Goal: Task Accomplishment & Management: Manage account settings

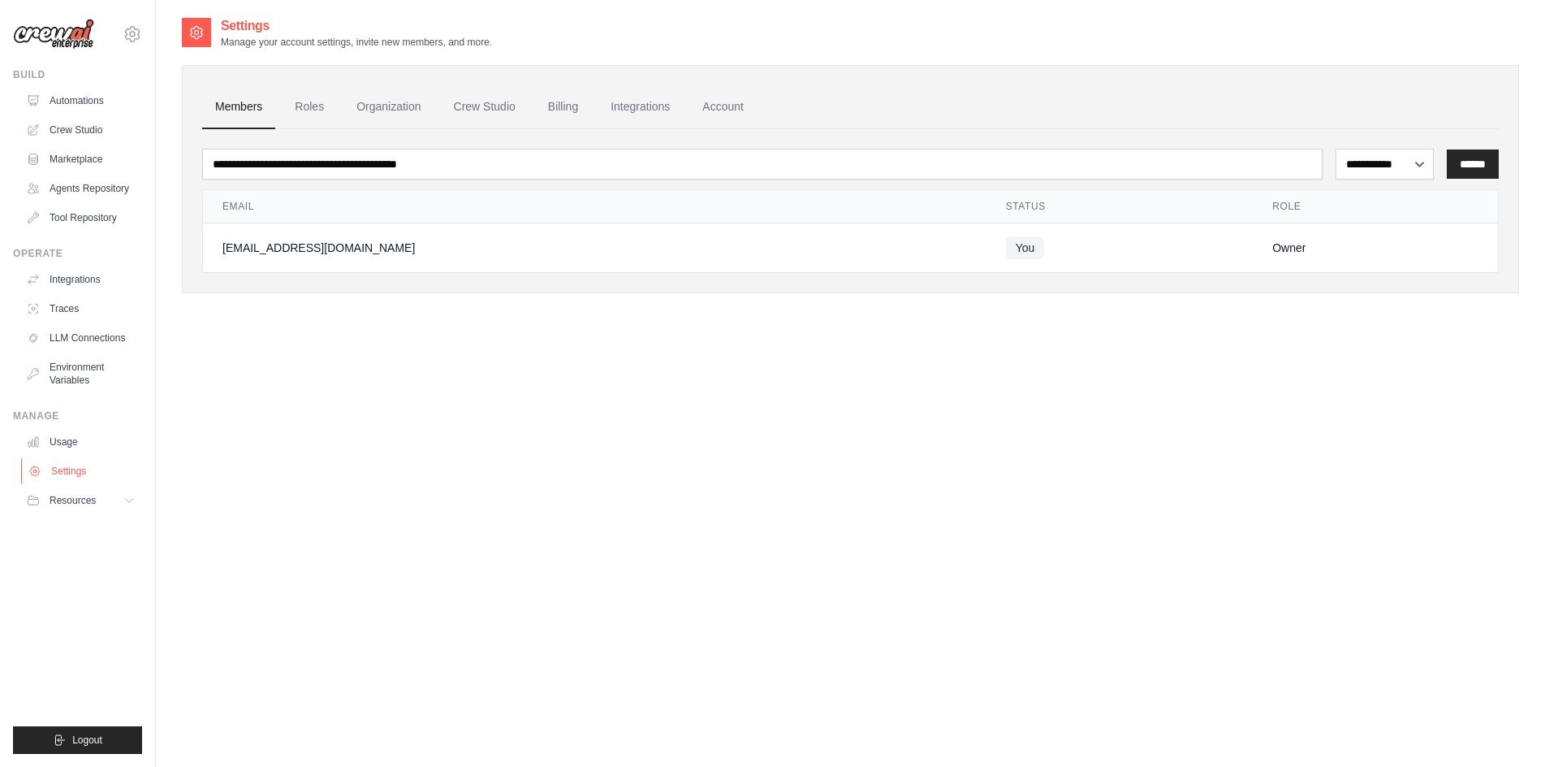
click at [80, 463] on link "Settings" at bounding box center [82, 471] width 123 height 26
click at [114, 495] on button "Resources" at bounding box center [82, 500] width 123 height 26
click at [44, 35] on img at bounding box center [53, 34] width 81 height 31
click at [66, 31] on img at bounding box center [53, 34] width 81 height 31
click at [58, 34] on img at bounding box center [53, 34] width 81 height 31
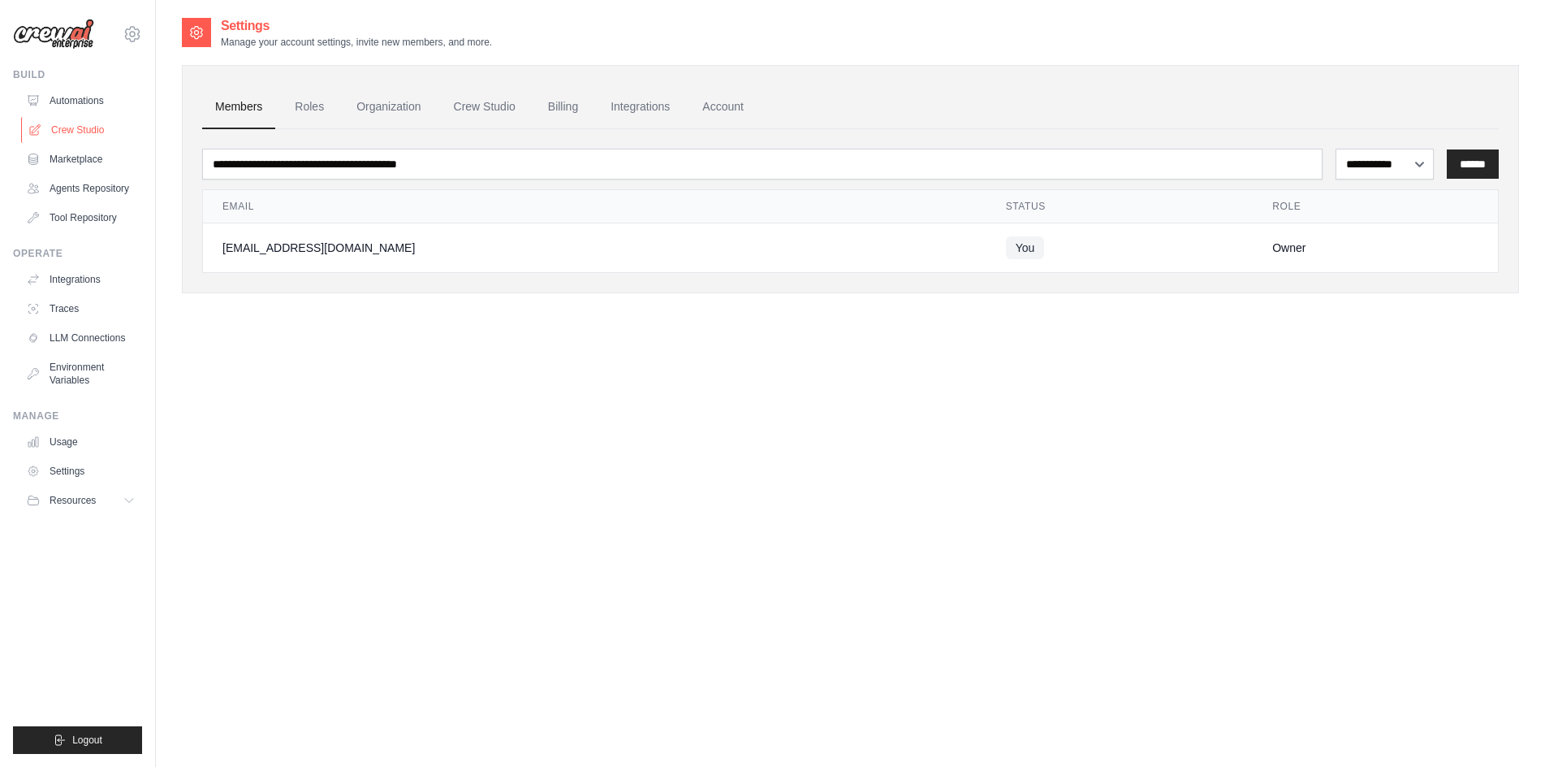
click at [84, 123] on link "Crew Studio" at bounding box center [82, 130] width 123 height 26
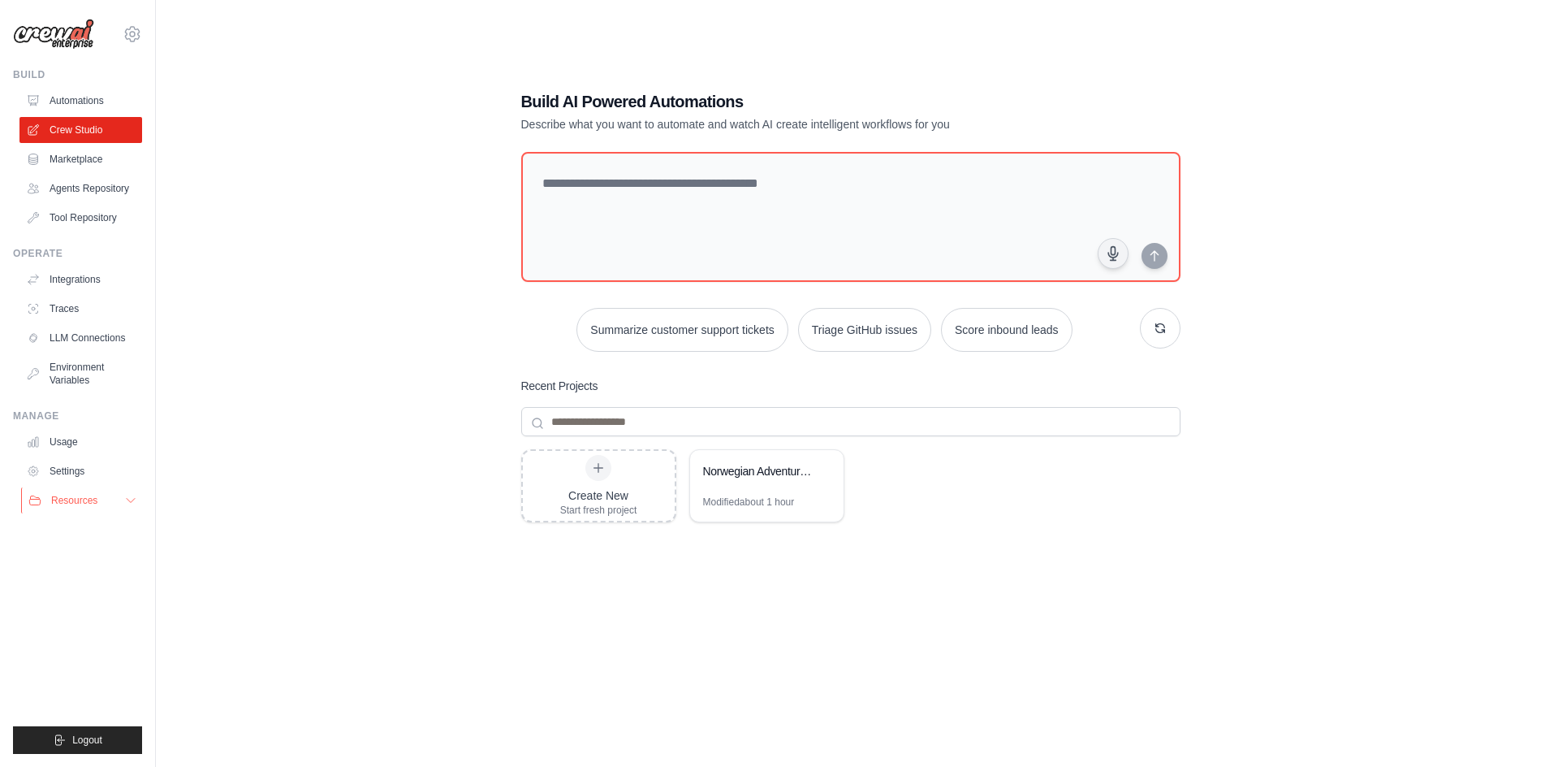
click at [93, 506] on span "Resources" at bounding box center [74, 500] width 46 height 13
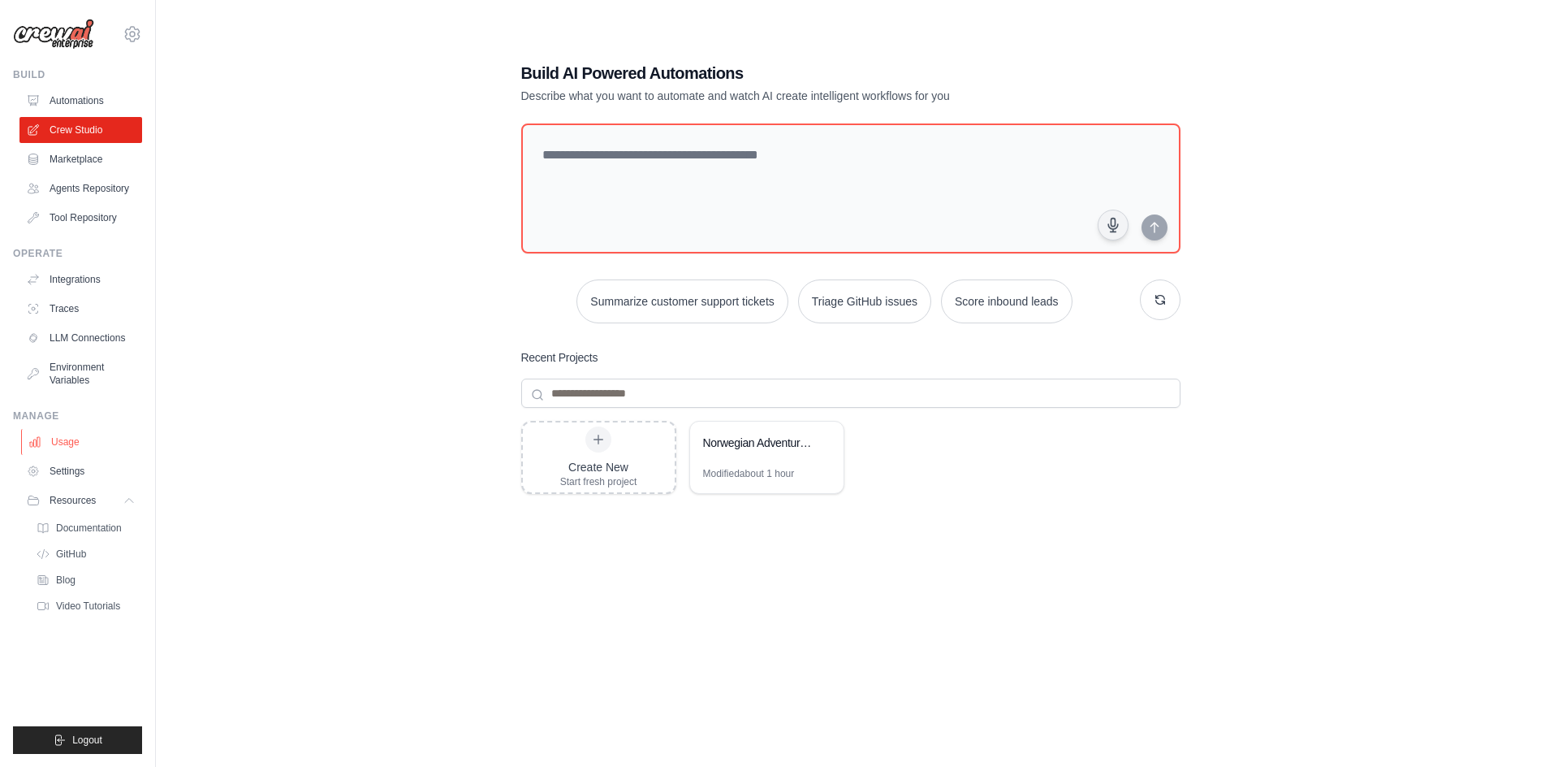
scroll to position [32, 0]
click at [93, 468] on link "Settings" at bounding box center [82, 471] width 123 height 26
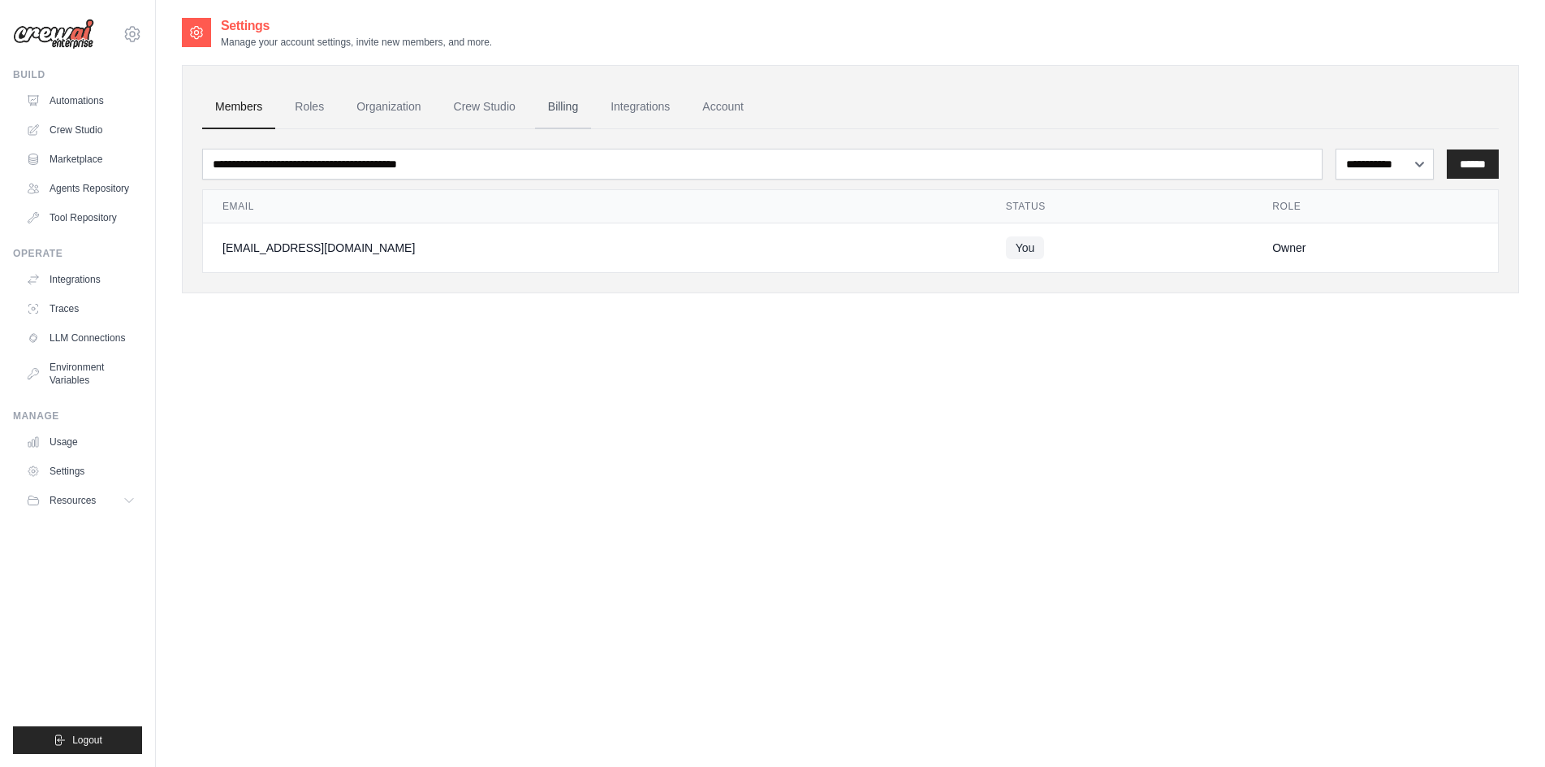
click at [563, 102] on link "Billing" at bounding box center [563, 107] width 56 height 44
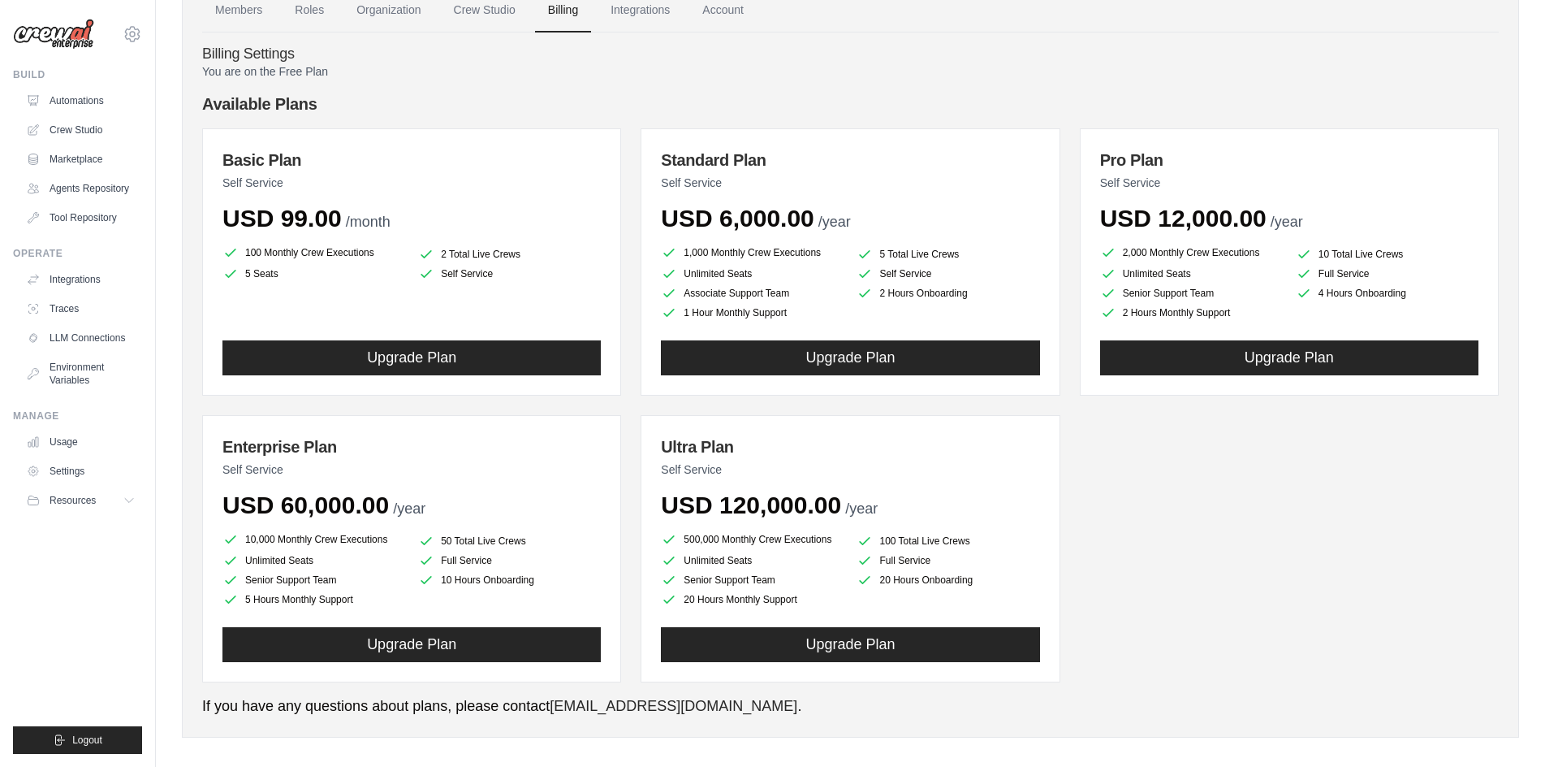
scroll to position [110, 0]
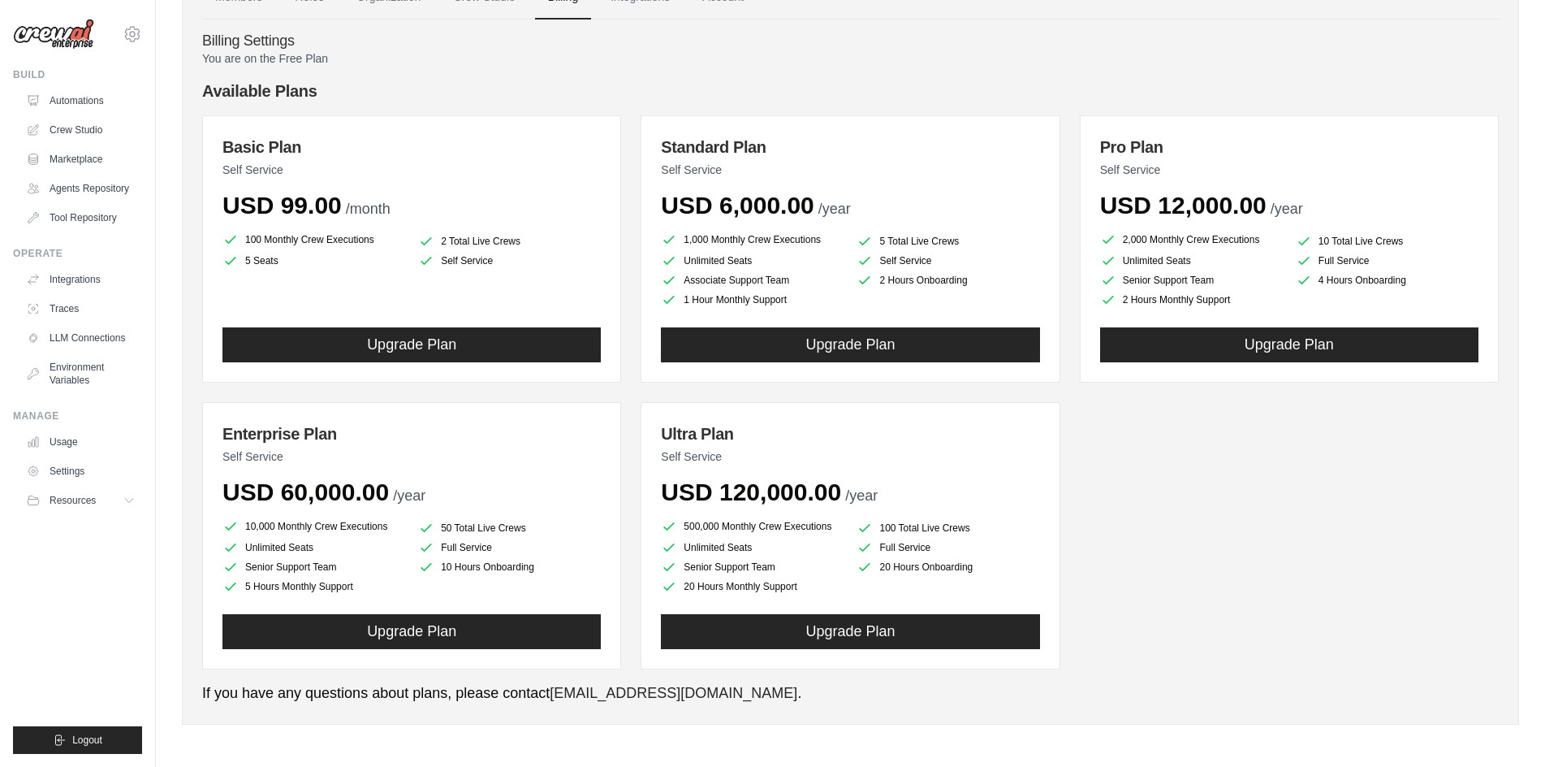
click at [703, 236] on li "1,000 Monthly Crew Executions" at bounding box center [752, 239] width 183 height 19
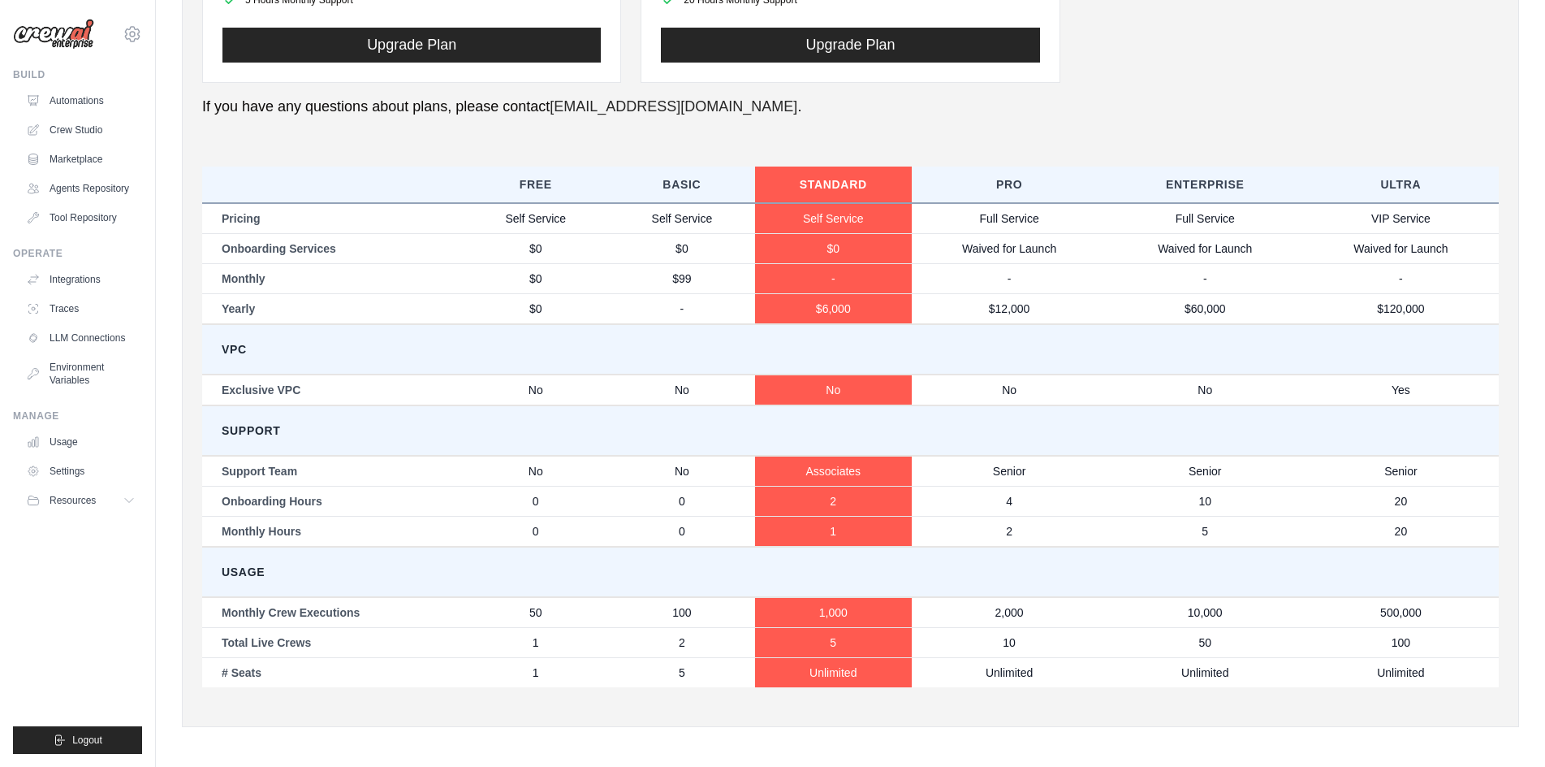
scroll to position [698, 0]
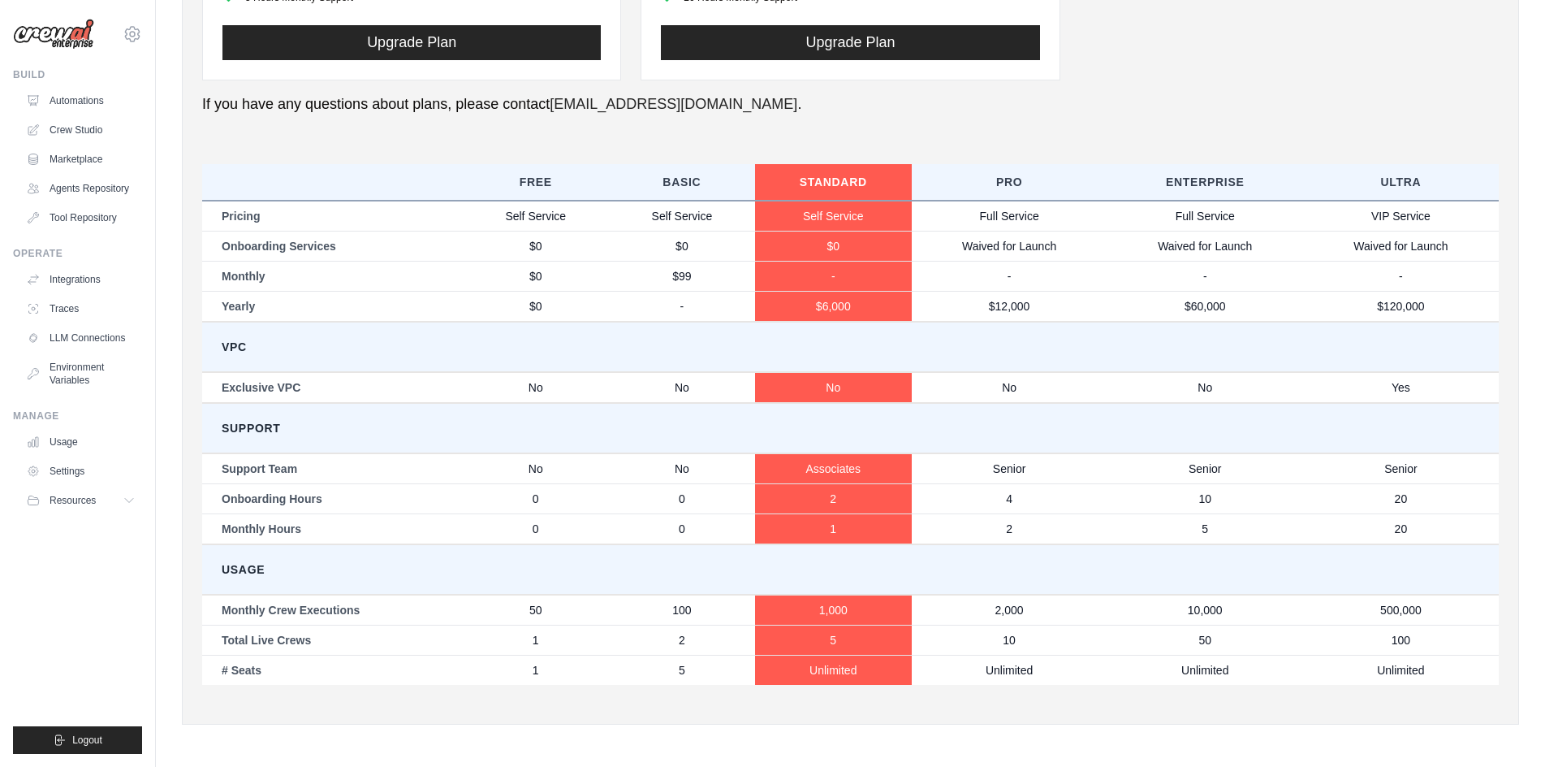
click at [840, 329] on td "VPC" at bounding box center [850, 347] width 1297 height 50
drag, startPoint x: 237, startPoint y: 637, endPoint x: 369, endPoint y: 629, distance: 131.9
click at [369, 629] on td "Total Live Crews" at bounding box center [332, 639] width 261 height 30
drag, startPoint x: 301, startPoint y: 618, endPoint x: 404, endPoint y: 610, distance: 103.4
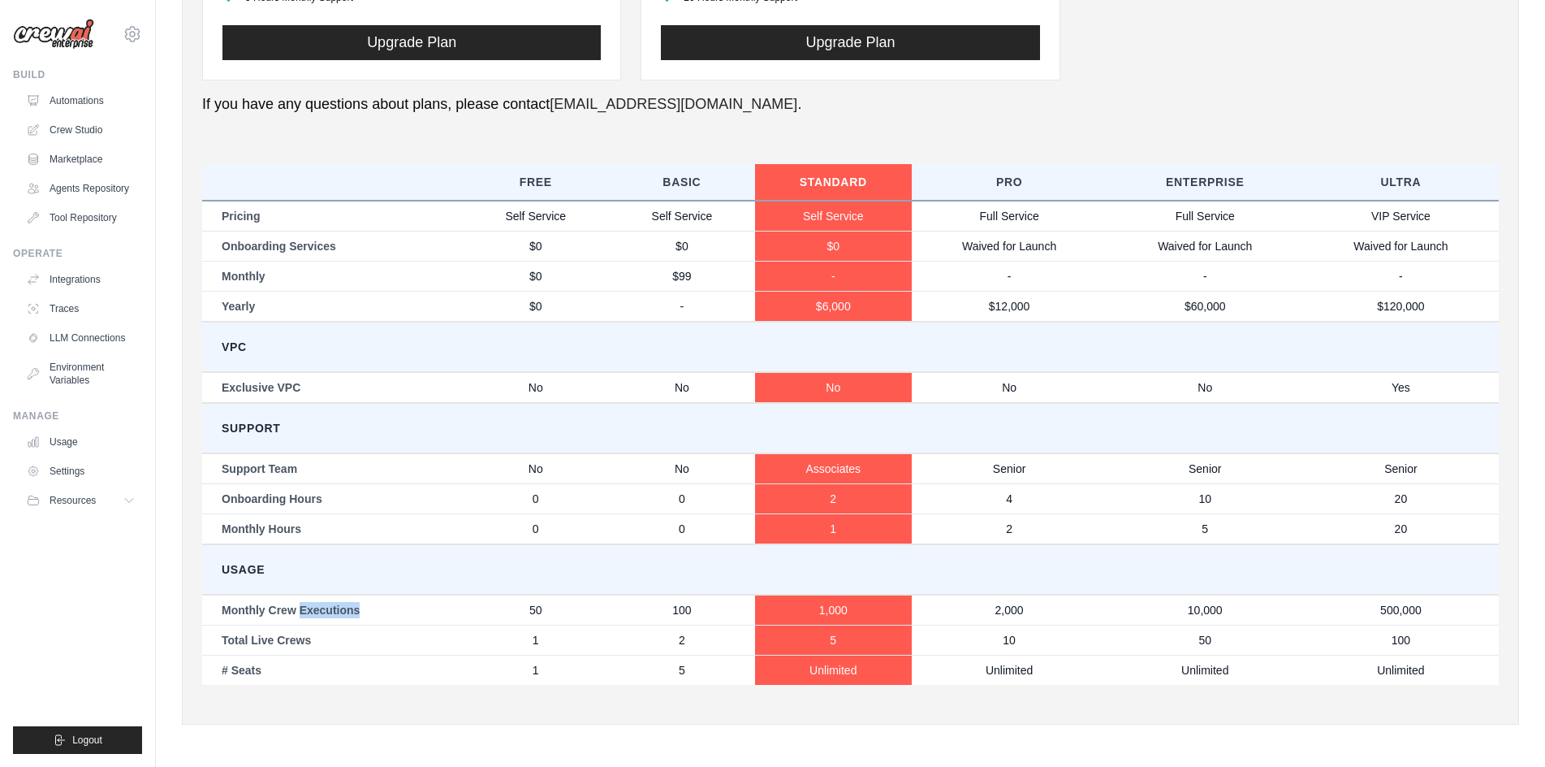
click at [404, 610] on td "Monthly Crew Executions" at bounding box center [332, 609] width 261 height 31
click at [281, 633] on td "Total Live Crews" at bounding box center [332, 639] width 261 height 30
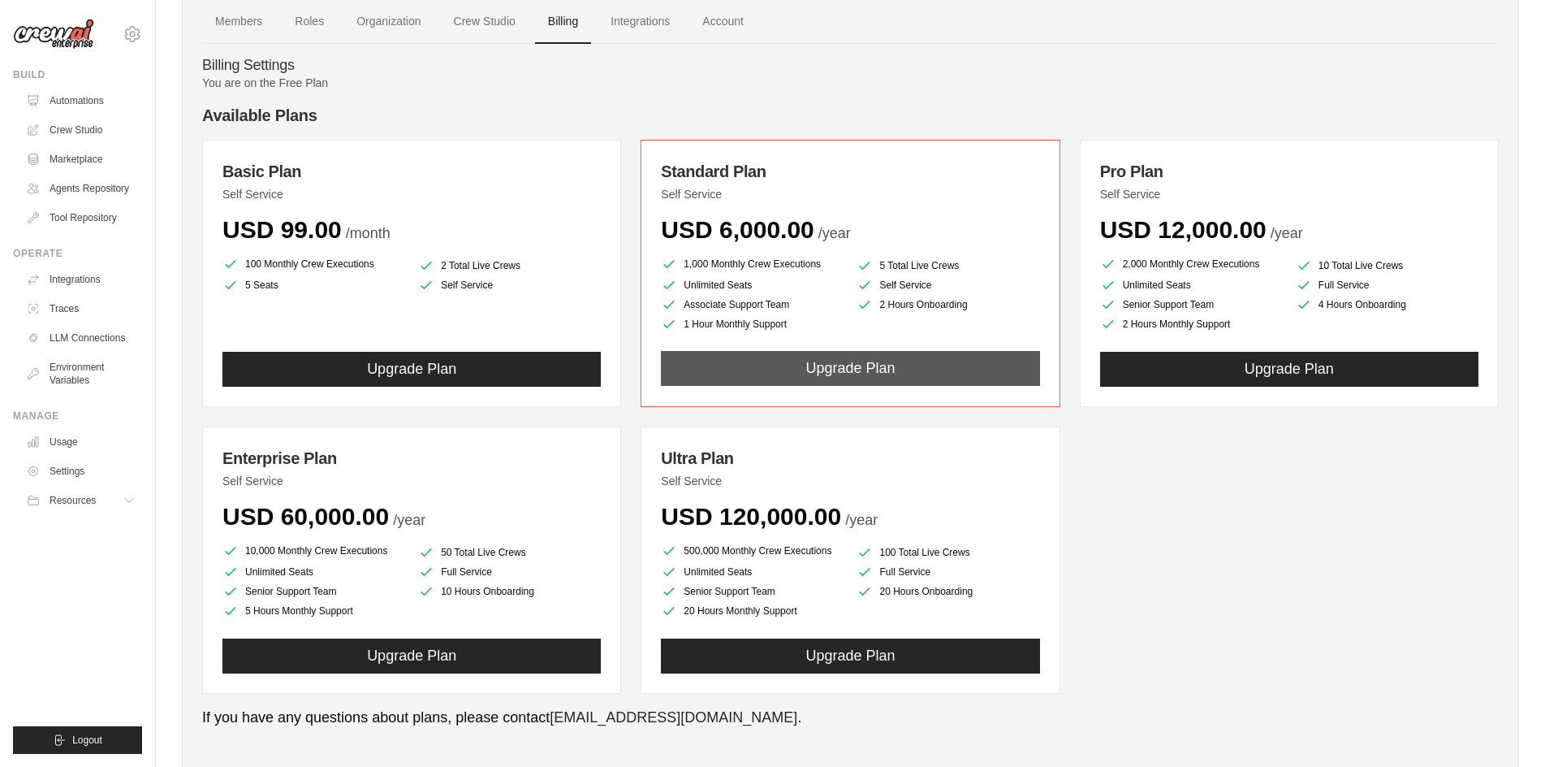
scroll to position [49, 0]
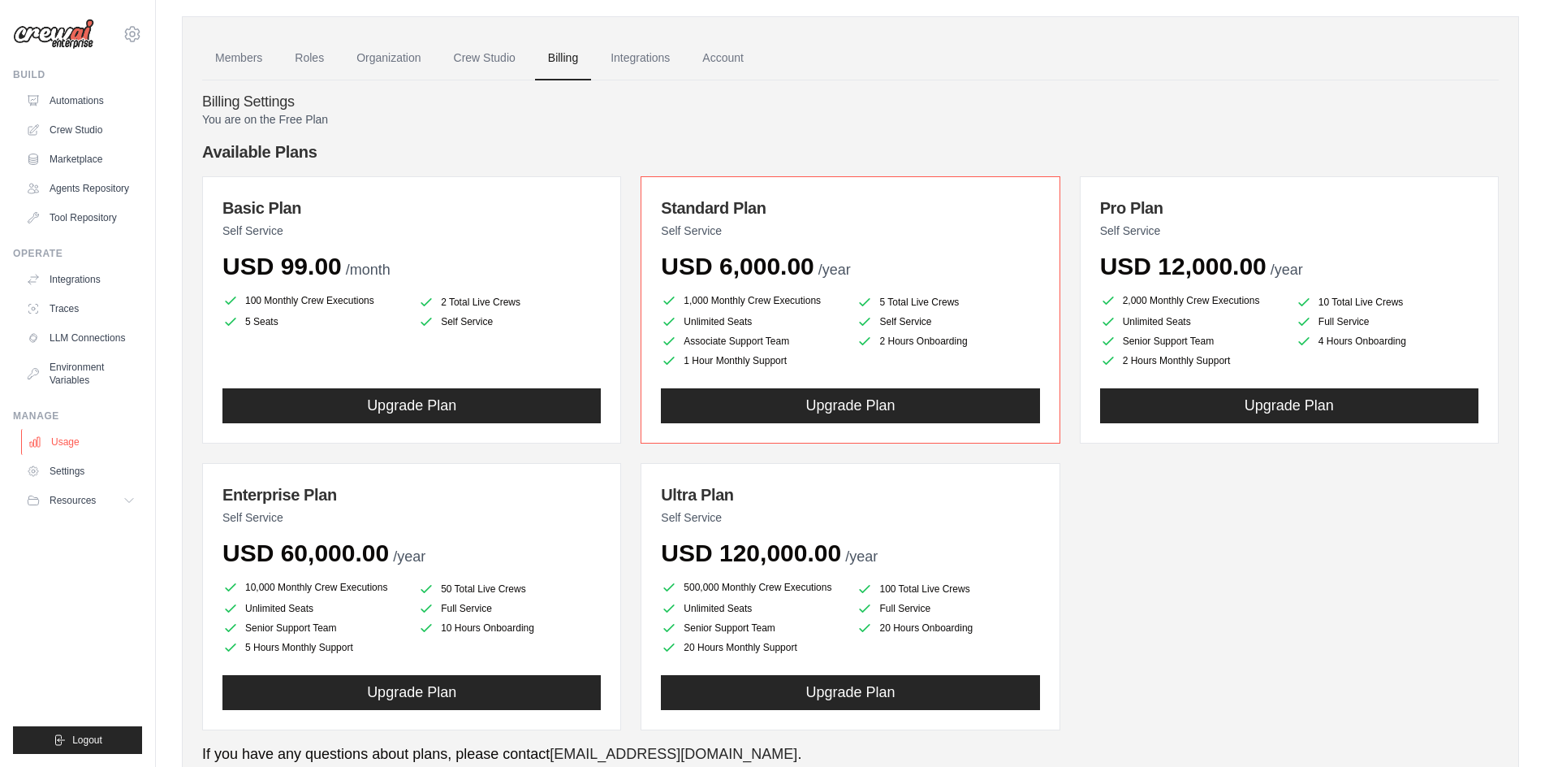
click at [52, 441] on link "Usage" at bounding box center [82, 442] width 123 height 26
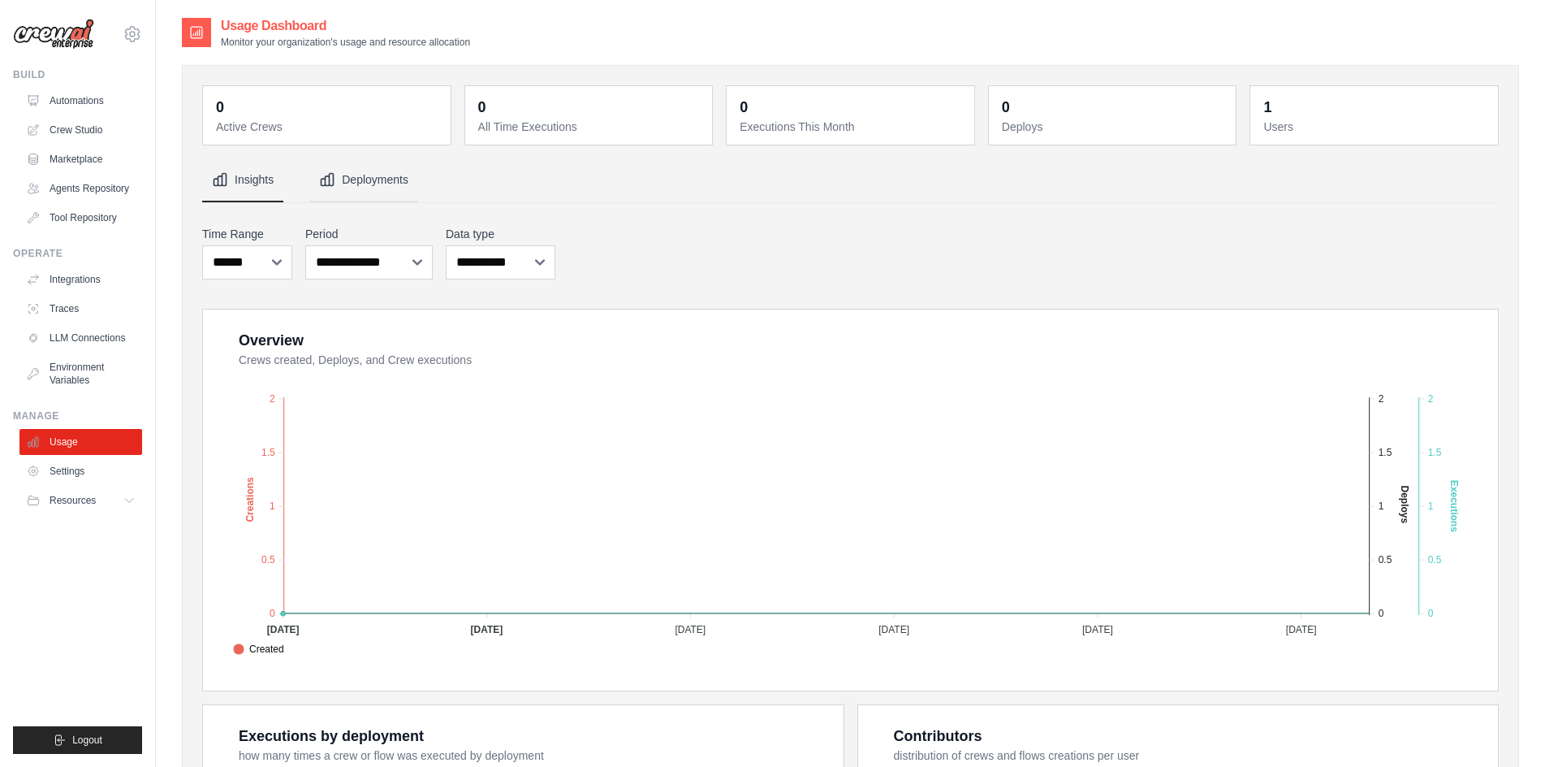
click at [411, 188] on button "Deployments" at bounding box center [363, 180] width 109 height 44
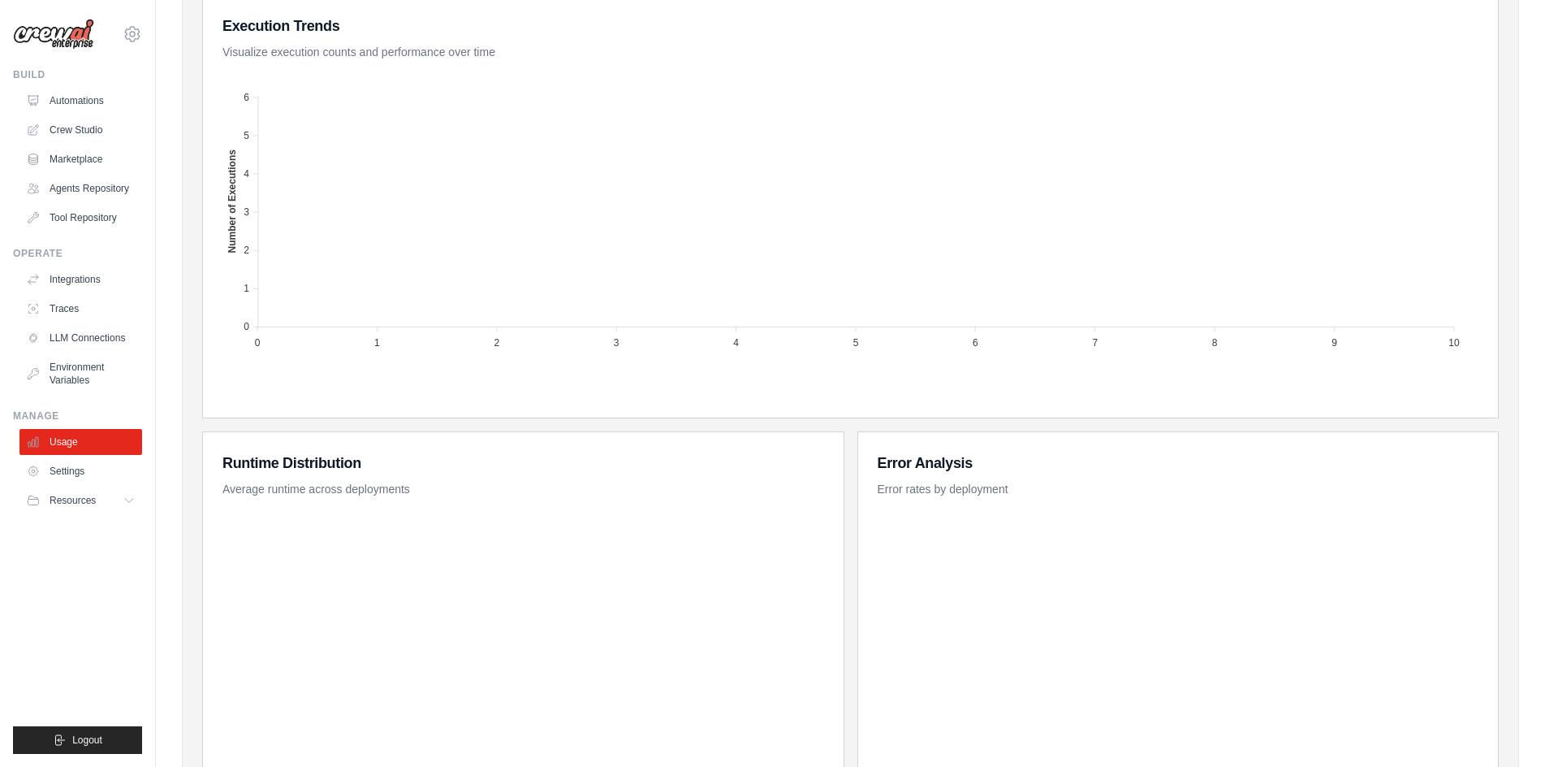
scroll to position [473, 0]
